Goal: Information Seeking & Learning: Learn about a topic

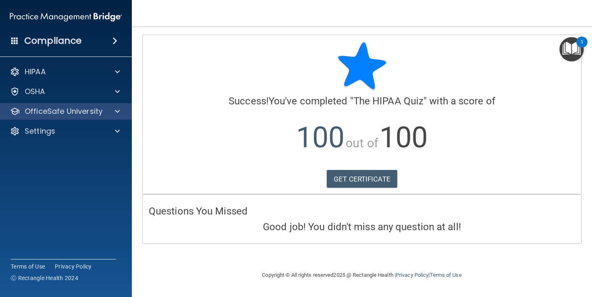
click at [77, 103] on div "OfficeSafe University" at bounding box center [66, 111] width 132 height 16
click at [110, 114] on div at bounding box center [116, 111] width 21 height 10
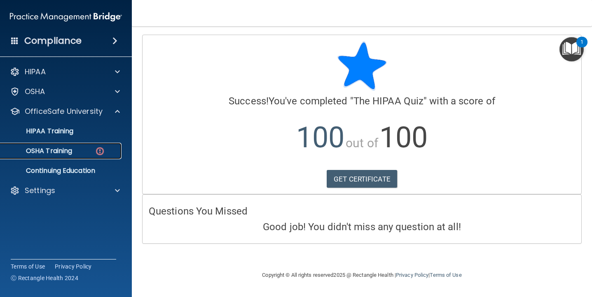
click at [91, 154] on div "OSHA Training" at bounding box center [61, 151] width 113 height 8
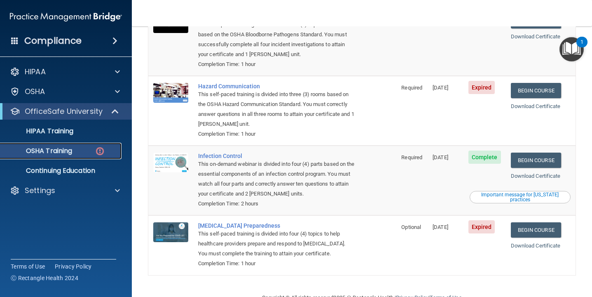
scroll to position [131, 0]
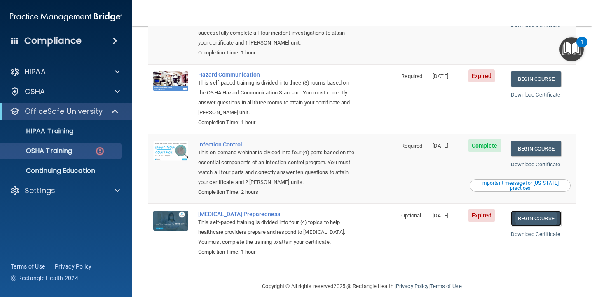
click at [548, 211] on link "Begin Course" at bounding box center [536, 218] width 50 height 15
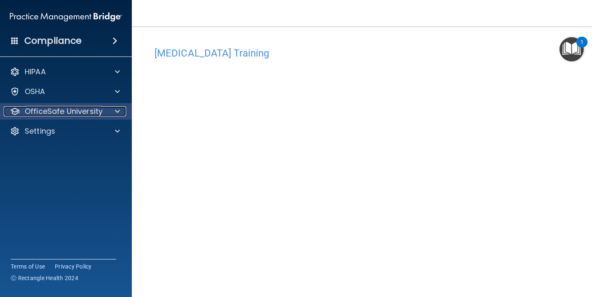
click at [49, 116] on p "OfficeSafe University" at bounding box center [64, 111] width 78 height 10
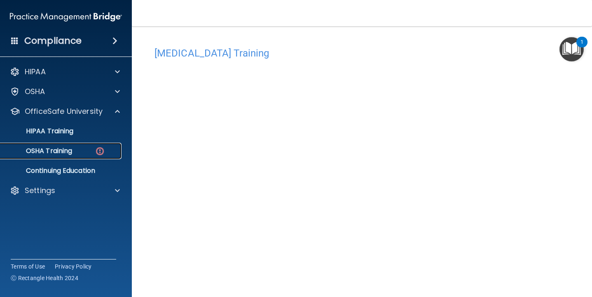
click at [54, 149] on p "OSHA Training" at bounding box center [38, 151] width 67 height 8
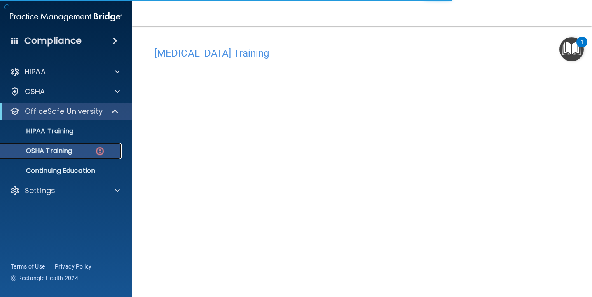
click at [56, 150] on p "OSHA Training" at bounding box center [38, 151] width 67 height 8
click at [108, 151] on div "OSHA Training" at bounding box center [61, 151] width 113 height 8
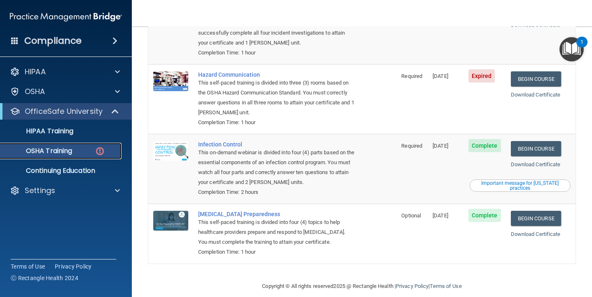
scroll to position [75, 0]
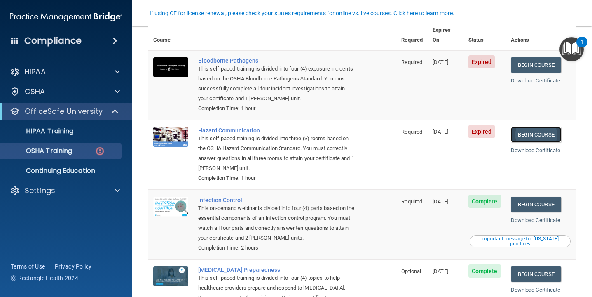
click at [540, 127] on link "Begin Course" at bounding box center [536, 134] width 50 height 15
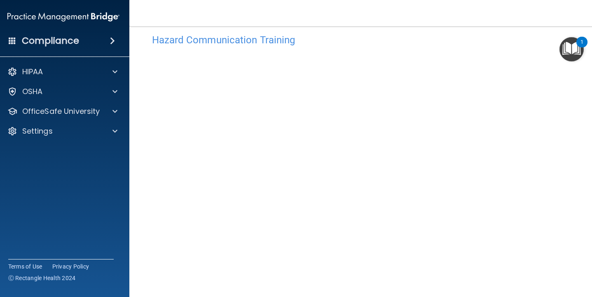
scroll to position [75, 0]
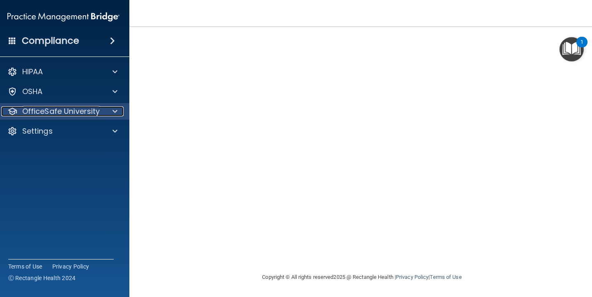
click at [72, 115] on p "OfficeSafe University" at bounding box center [61, 111] width 78 height 10
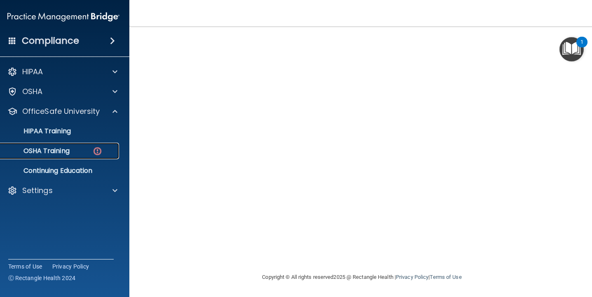
click at [75, 152] on div "OSHA Training" at bounding box center [59, 151] width 113 height 8
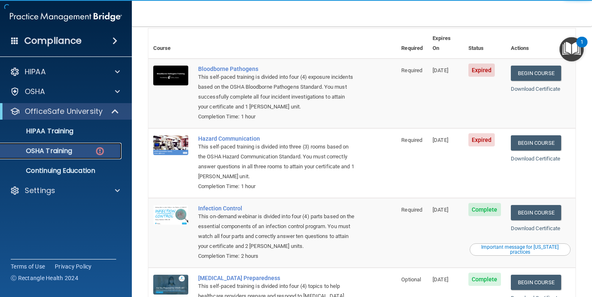
scroll to position [59, 0]
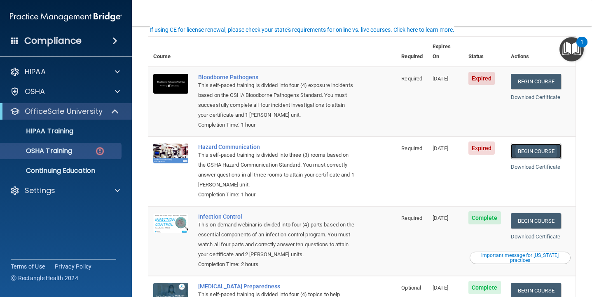
click at [542, 143] on link "Begin Course" at bounding box center [536, 150] width 50 height 15
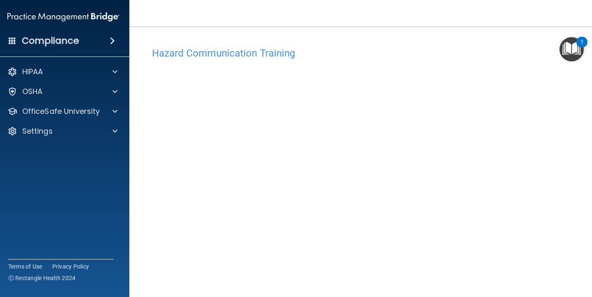
scroll to position [13, 0]
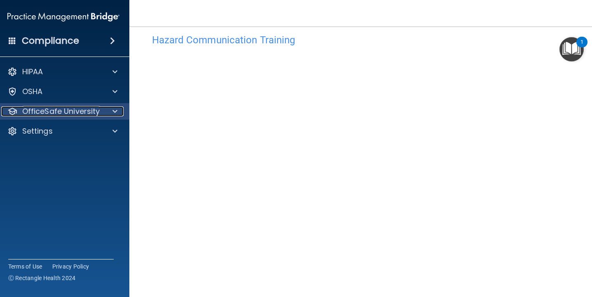
click at [97, 114] on p "OfficeSafe University" at bounding box center [61, 111] width 78 height 10
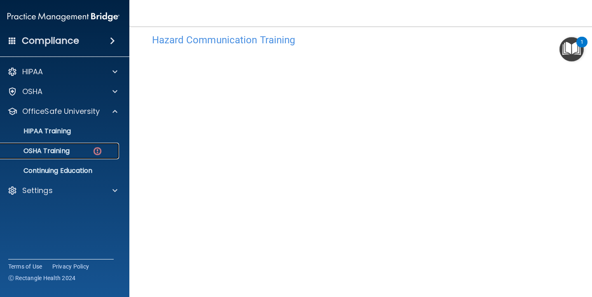
click at [85, 148] on div "OSHA Training" at bounding box center [59, 151] width 113 height 8
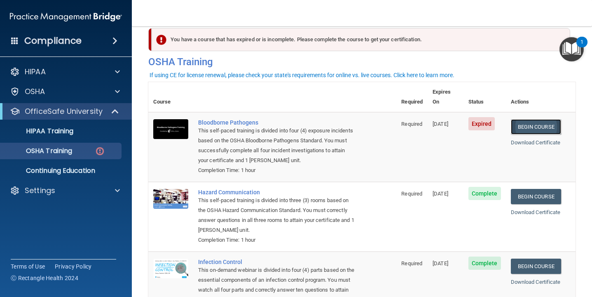
click at [537, 120] on link "Begin Course" at bounding box center [536, 126] width 50 height 15
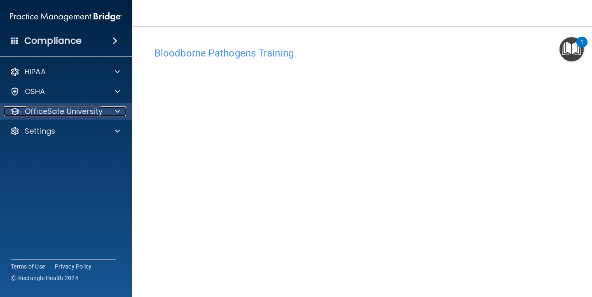
click at [63, 112] on p "OfficeSafe University" at bounding box center [64, 111] width 78 height 10
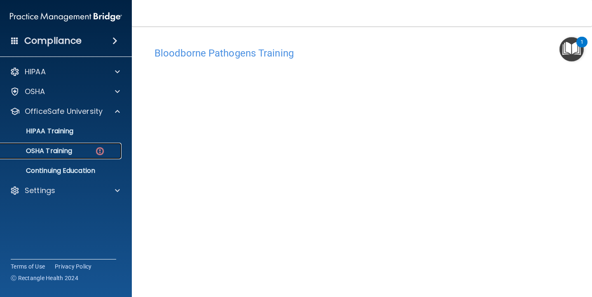
click at [71, 147] on p "OSHA Training" at bounding box center [38, 151] width 67 height 8
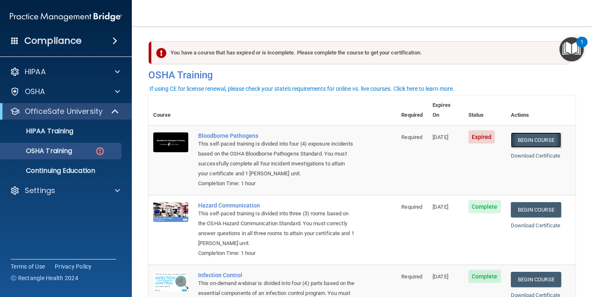
click at [532, 132] on link "Begin Course" at bounding box center [536, 139] width 50 height 15
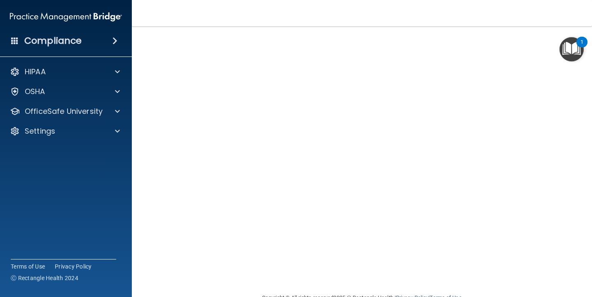
scroll to position [36, 0]
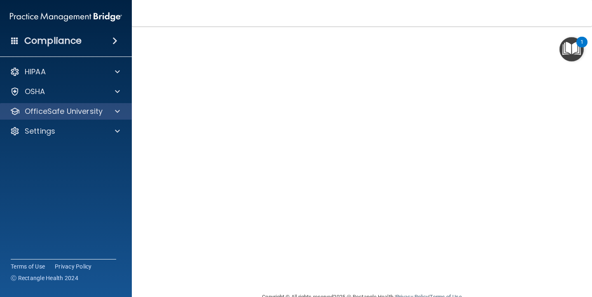
click at [94, 117] on div "OfficeSafe University" at bounding box center [66, 111] width 132 height 16
click at [113, 113] on div at bounding box center [116, 111] width 21 height 10
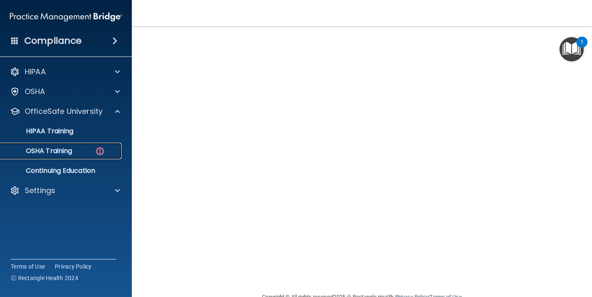
click at [105, 152] on div "OSHA Training" at bounding box center [61, 151] width 113 height 8
